Goal: Task Accomplishment & Management: Complete application form

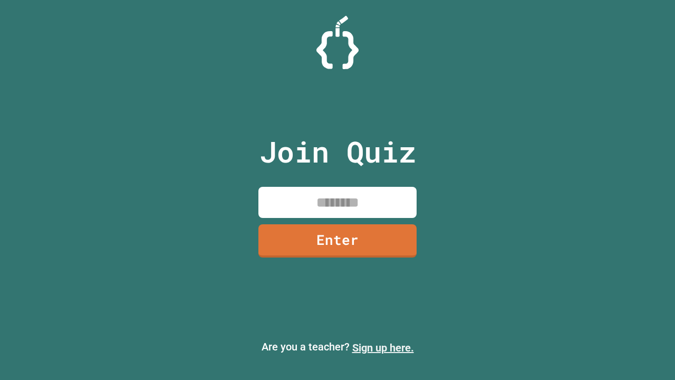
click at [383, 348] on link "Sign up here." at bounding box center [383, 347] width 62 height 13
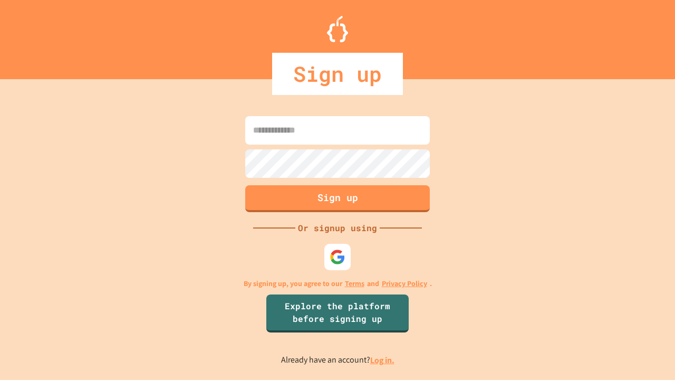
click at [383, 360] on link "Log in." at bounding box center [382, 360] width 24 height 11
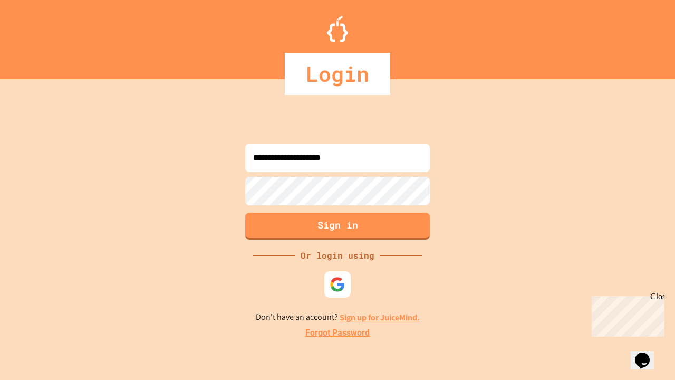
type input "**********"
